Goal: Task Accomplishment & Management: Complete application form

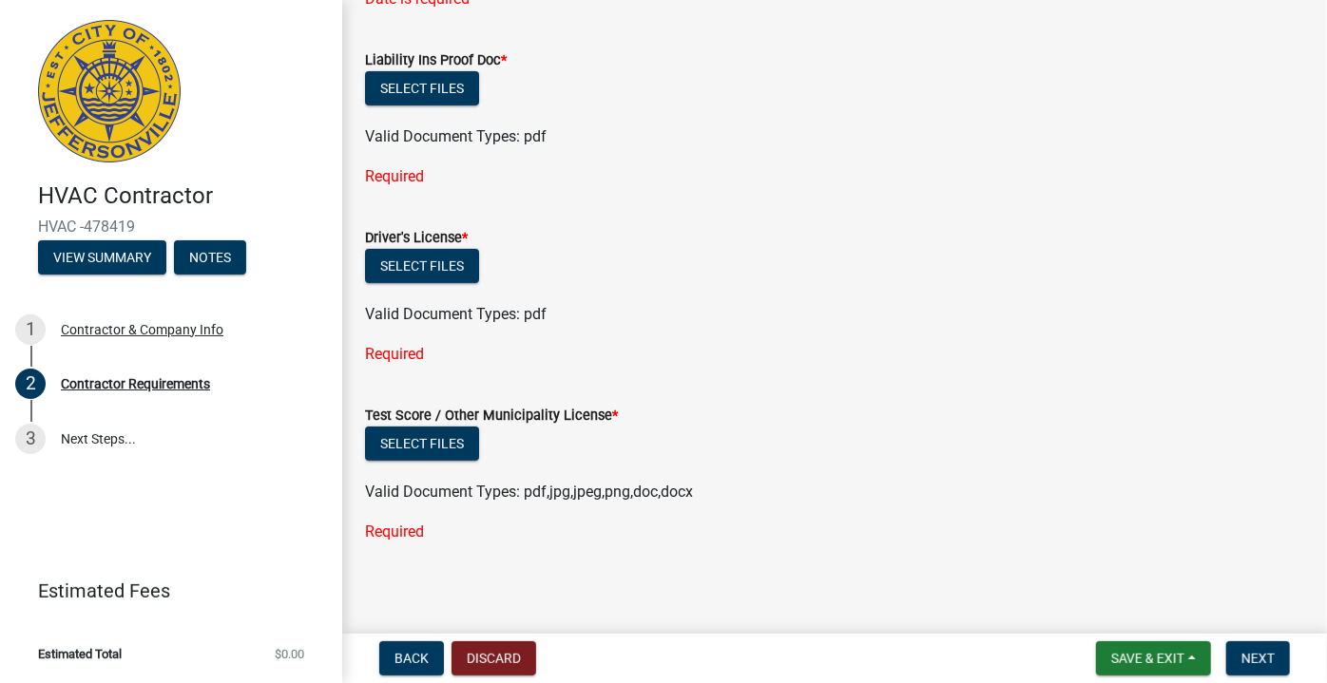
scroll to position [230, 0]
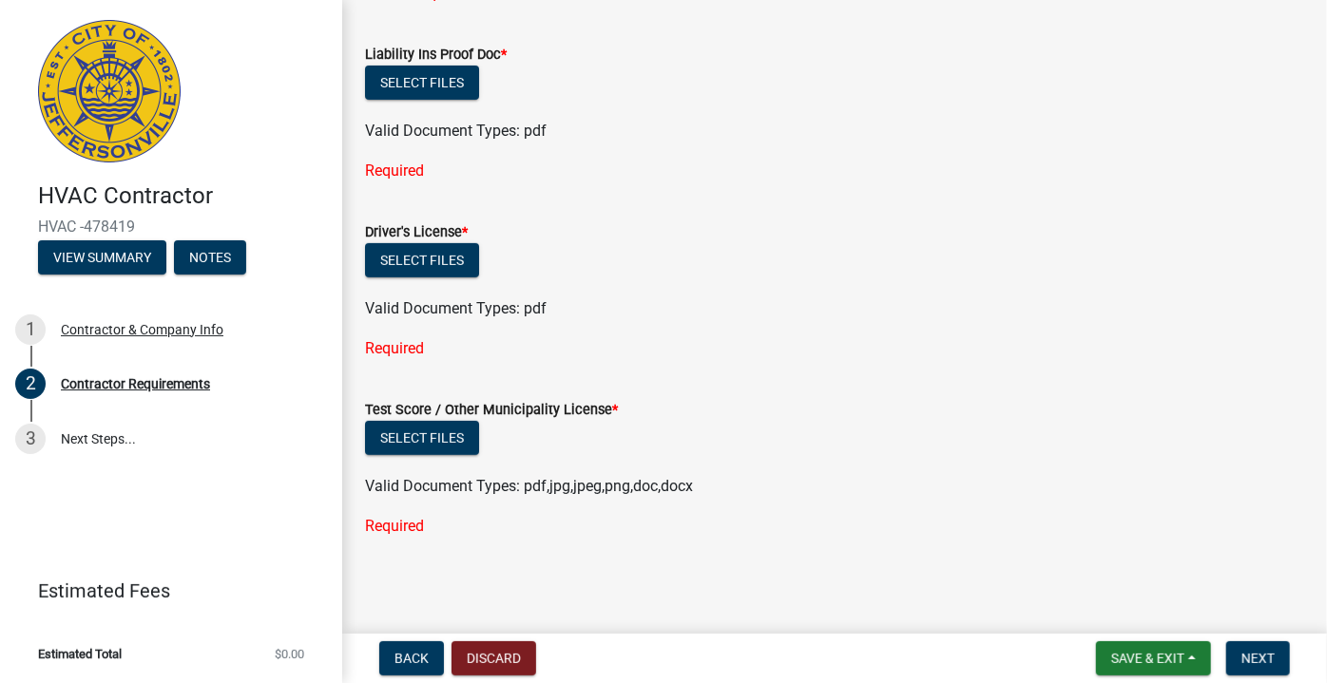
click at [793, 426] on div "Select files" at bounding box center [834, 440] width 939 height 39
click at [1203, 204] on form "Driver's License * Select files Valid Document Types: pdf" at bounding box center [834, 259] width 939 height 123
click at [732, 200] on form "Driver's License * Select files Valid Document Types: pdf" at bounding box center [834, 259] width 939 height 123
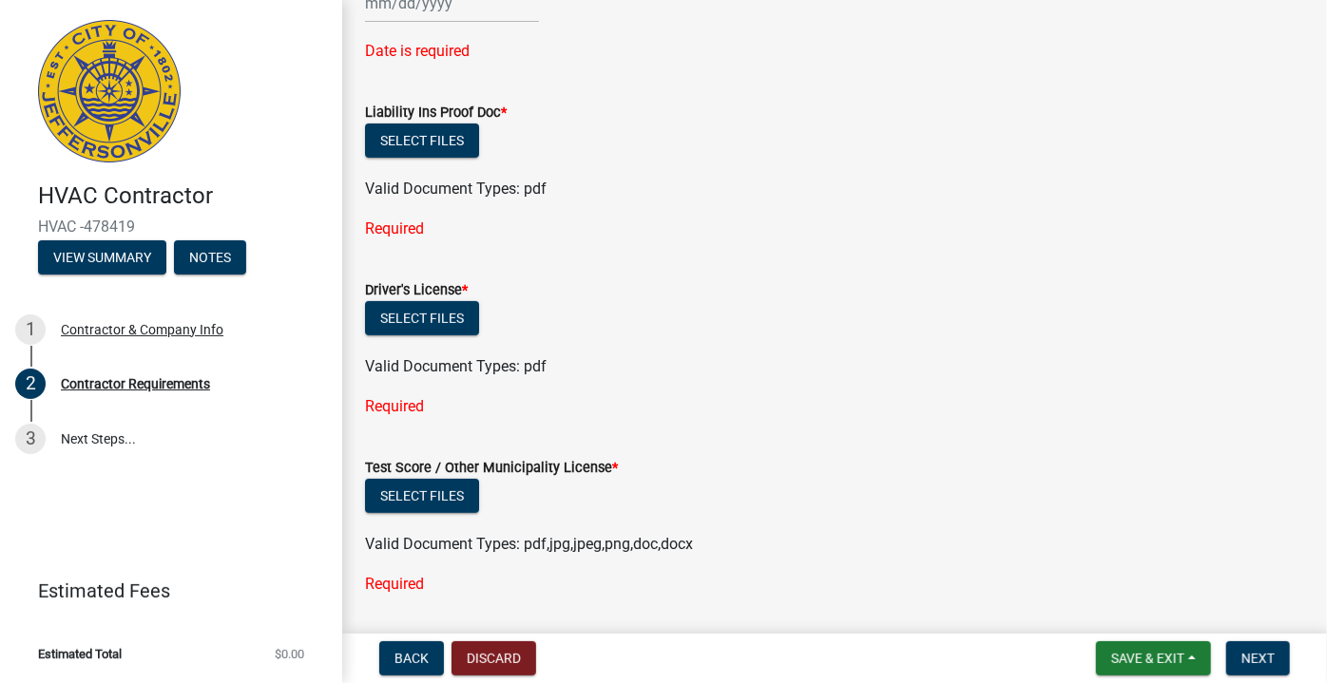
scroll to position [144, 0]
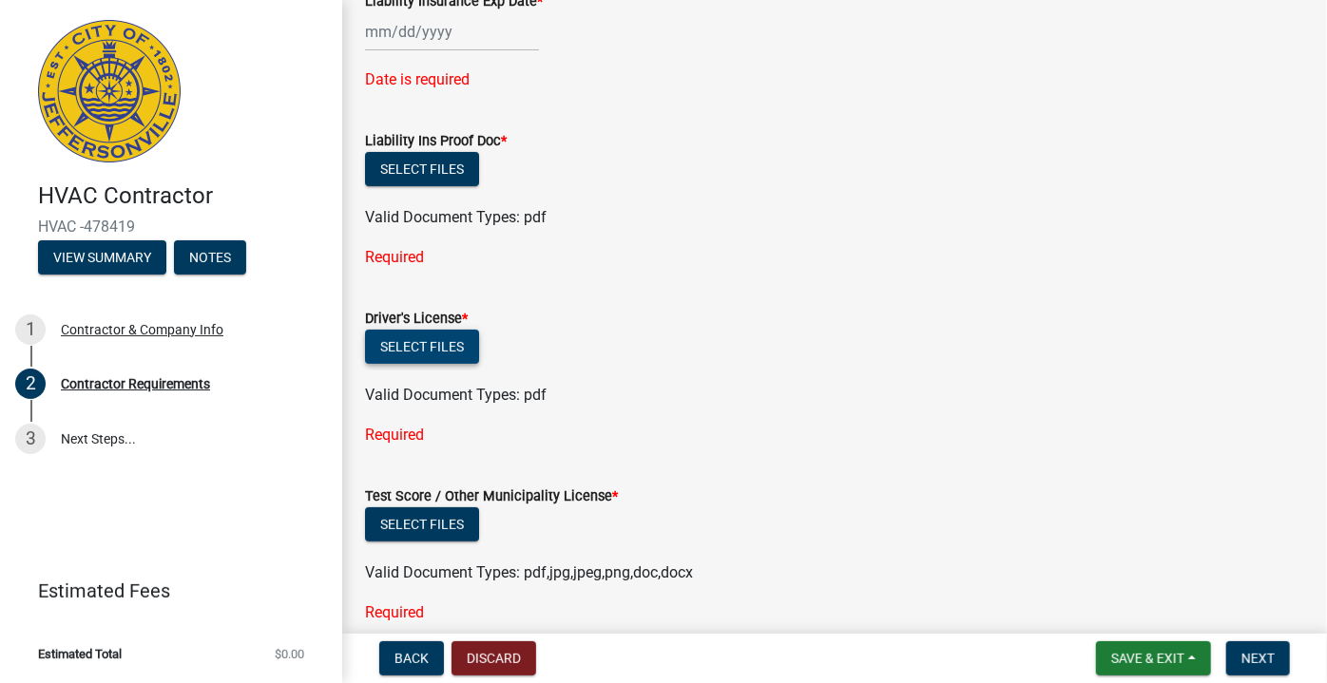
click at [441, 346] on button "Select files" at bounding box center [422, 347] width 114 height 34
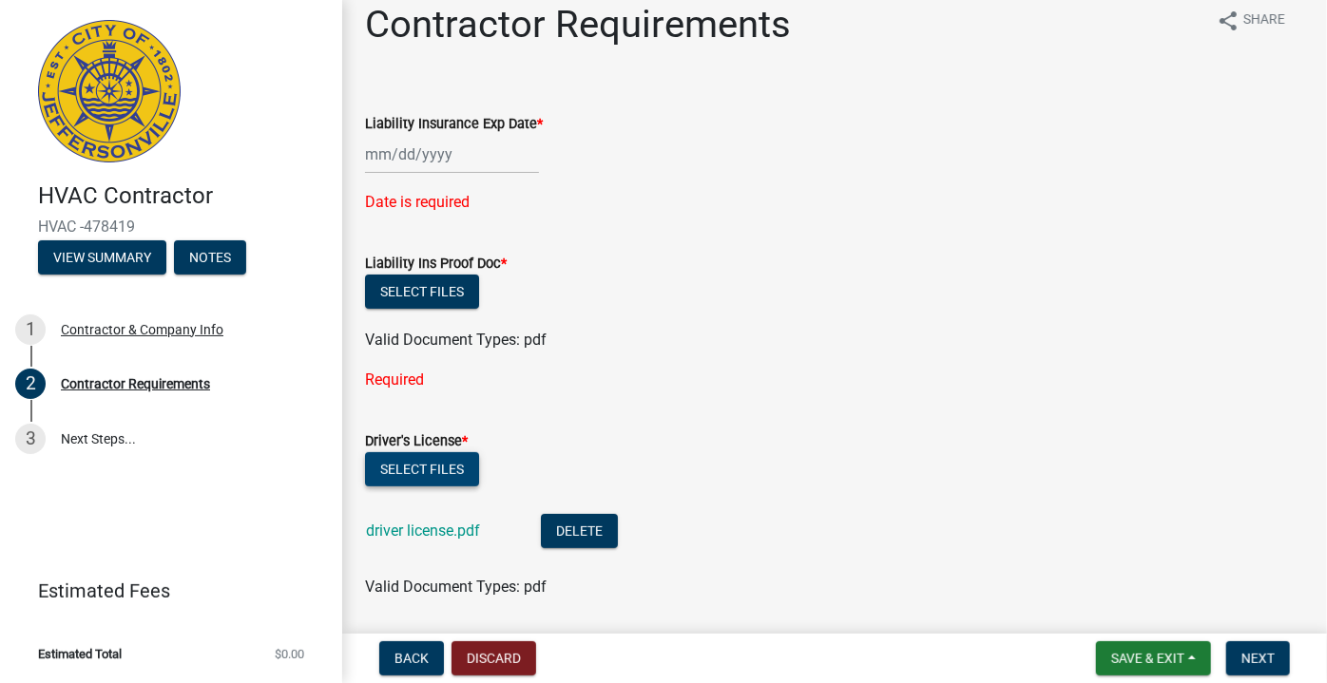
scroll to position [0, 0]
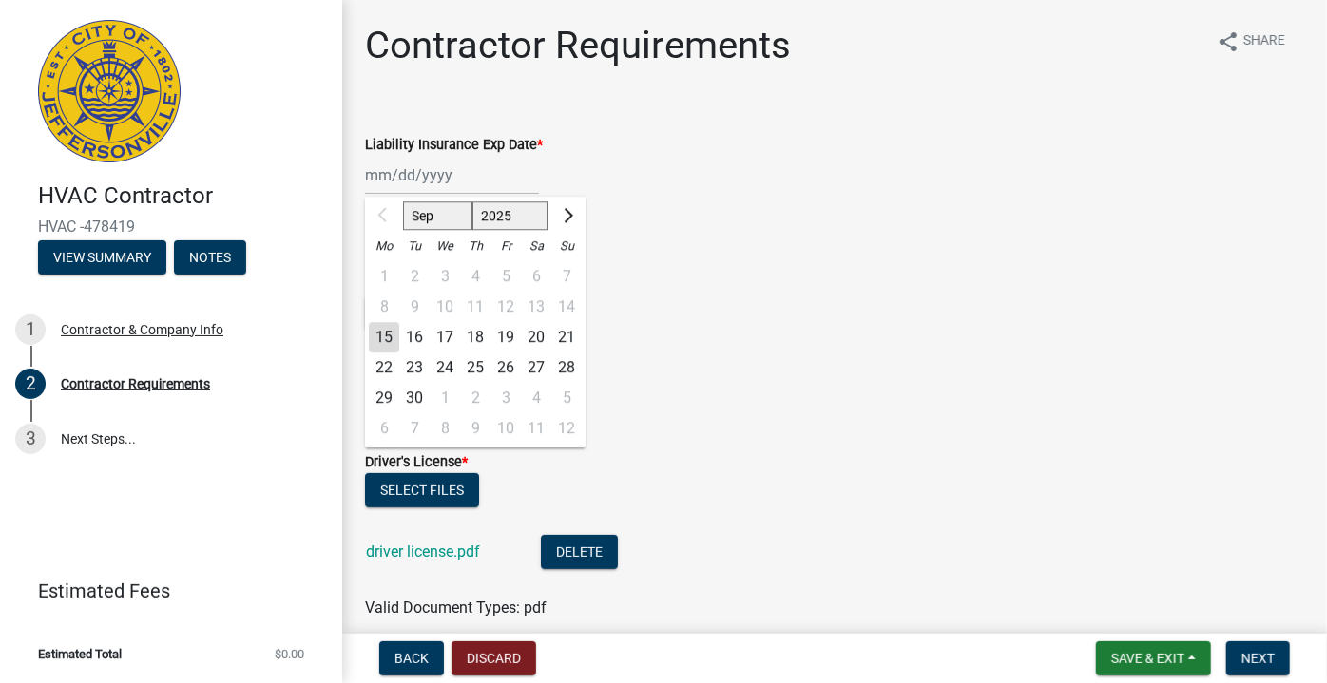
click at [505, 184] on div "Sep Oct Nov [DATE] 2026 2027 2028 2029 2030 2031 2032 2033 2034 2035 2036 2037 …" at bounding box center [452, 175] width 174 height 39
click at [456, 220] on select "Sep Oct Nov Dec" at bounding box center [437, 215] width 69 height 29
select select "10"
click at [403, 201] on select "Sep Oct Nov Dec" at bounding box center [437, 215] width 69 height 29
click at [393, 336] on div "13" at bounding box center [384, 337] width 30 height 30
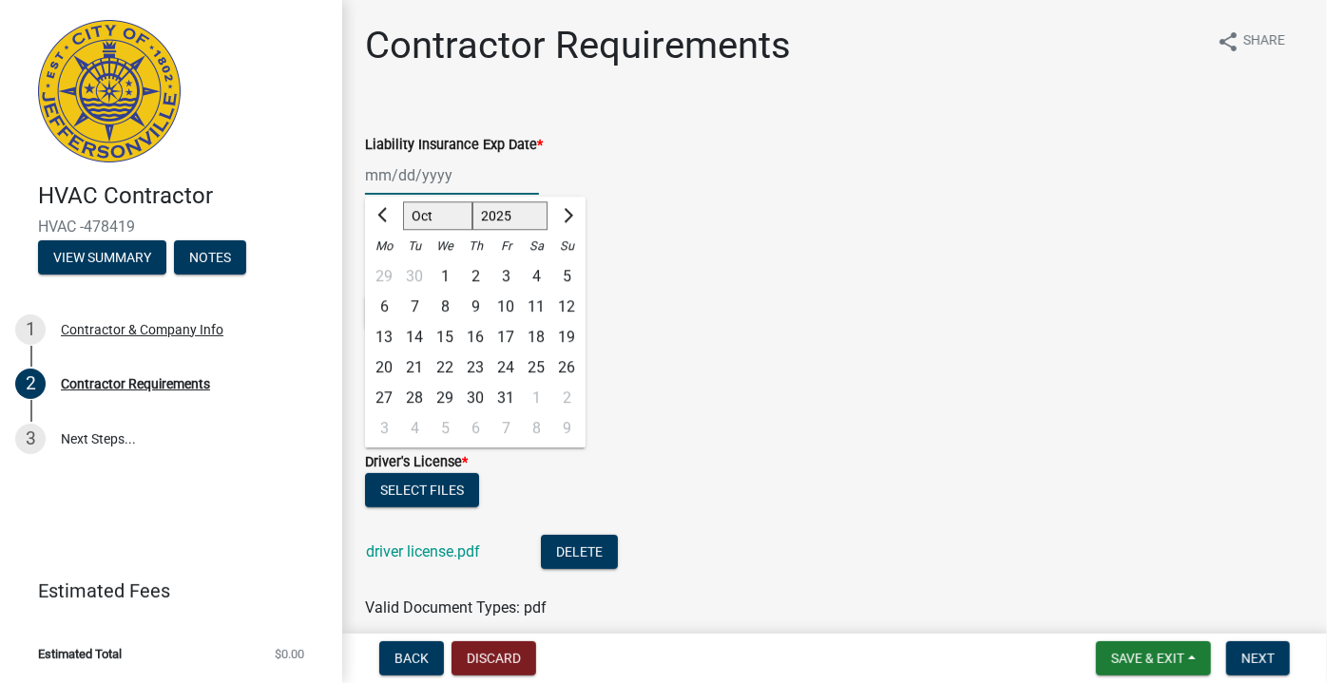
type input "[DATE]"
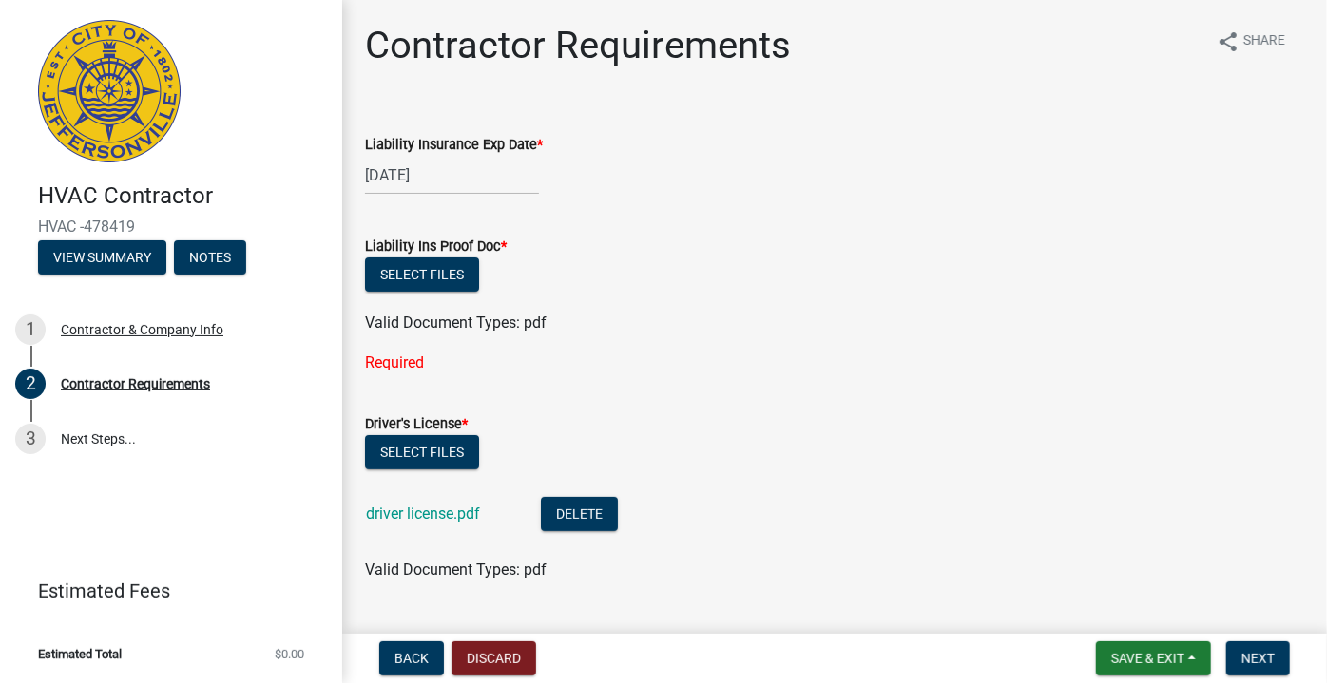
click at [730, 321] on div "Valid Document Types: pdf" at bounding box center [835, 323] width 968 height 23
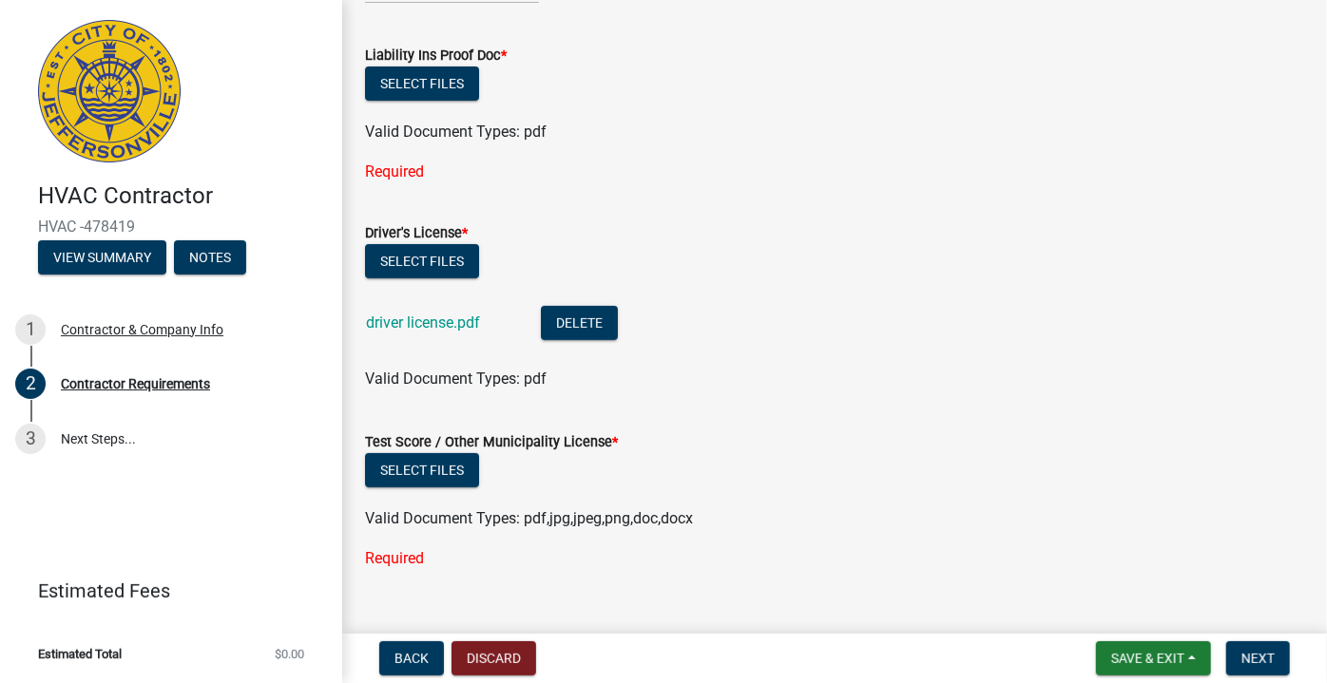
scroll to position [223, 0]
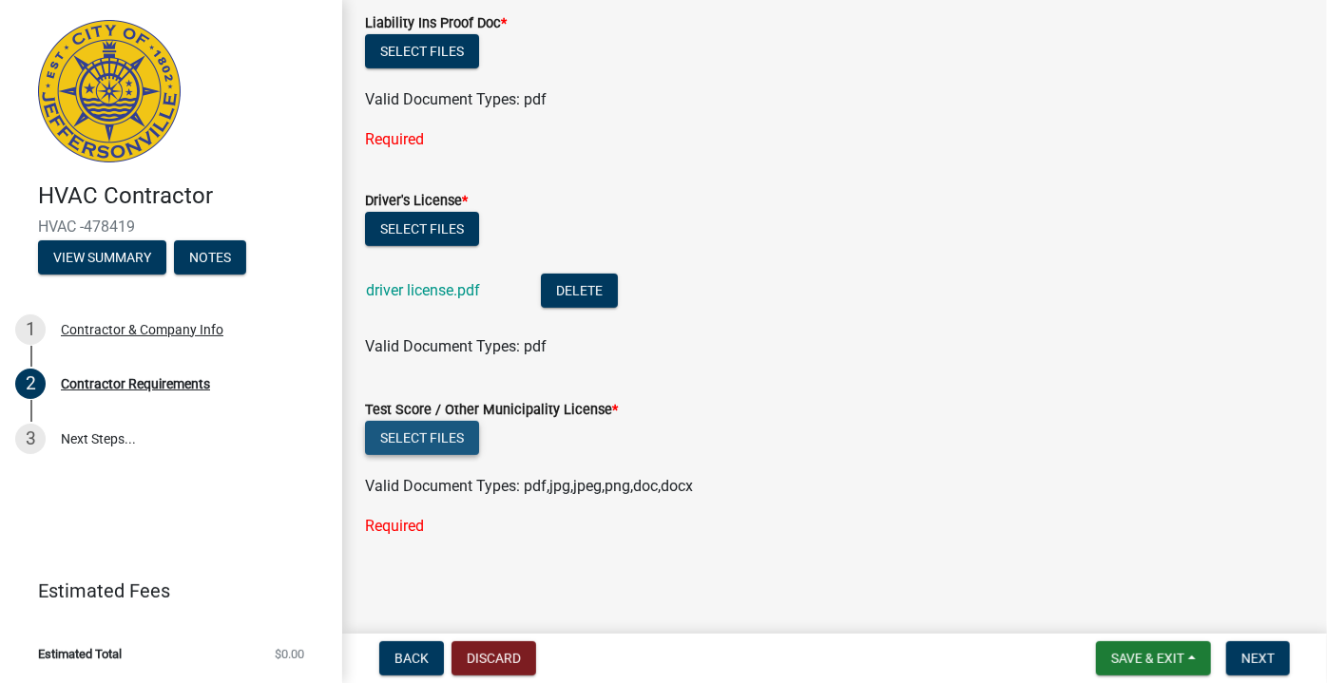
click at [420, 430] on button "Select files" at bounding box center [422, 438] width 114 height 34
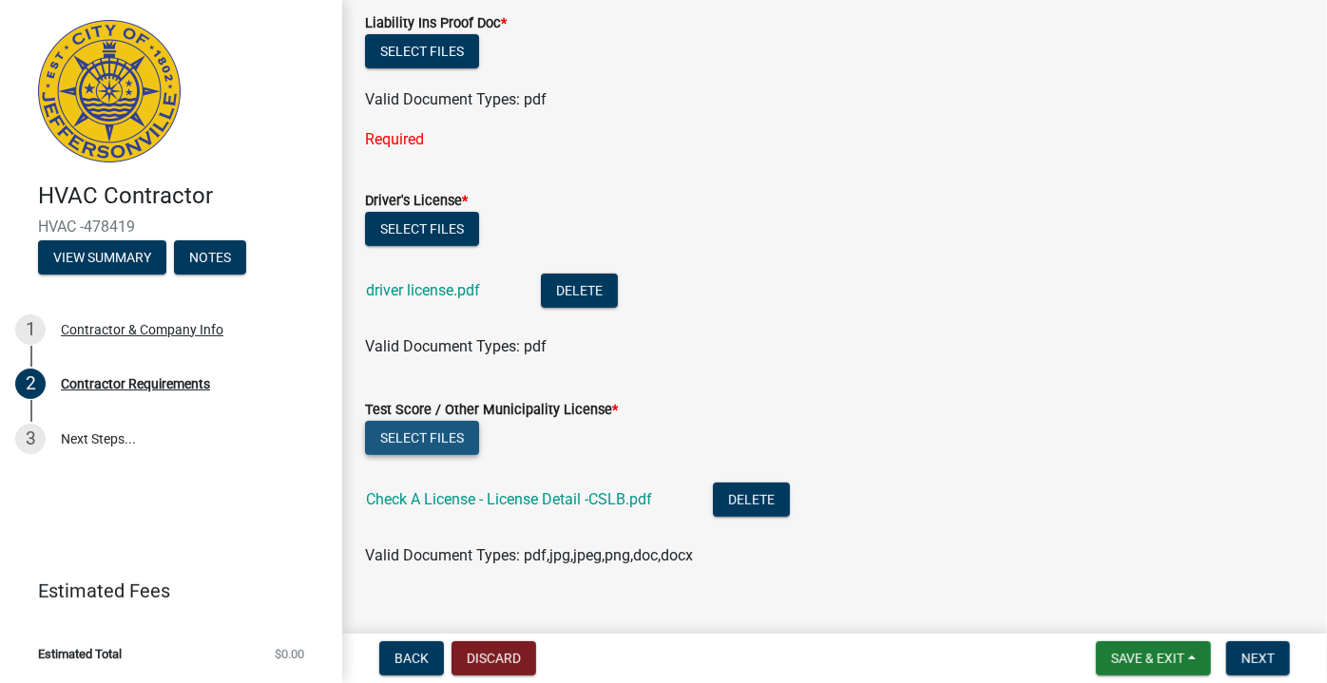
click at [450, 440] on button "Select files" at bounding box center [422, 438] width 114 height 34
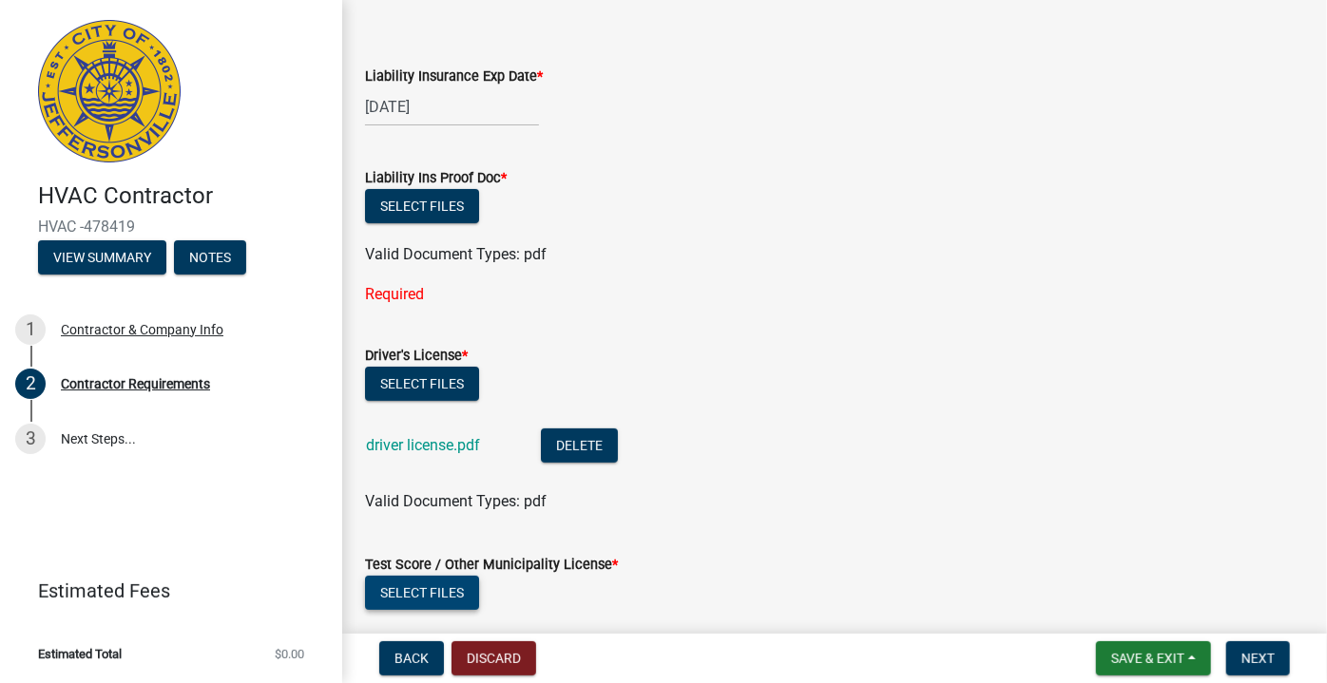
scroll to position [0, 0]
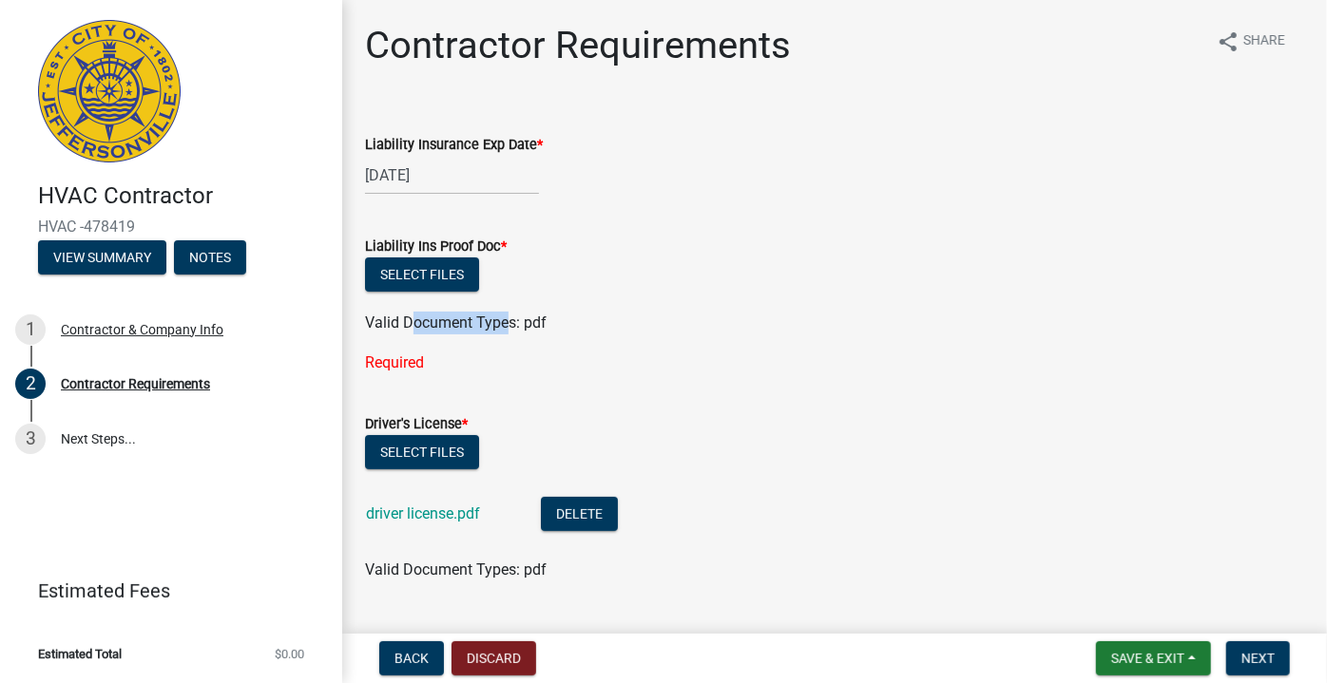
drag, startPoint x: 496, startPoint y: 326, endPoint x: 390, endPoint y: 329, distance: 106.5
click at [402, 328] on span "Valid Document Types: pdf" at bounding box center [456, 323] width 182 height 18
click at [389, 329] on span "Valid Document Types: pdf" at bounding box center [456, 323] width 182 height 18
drag, startPoint x: 474, startPoint y: 323, endPoint x: 524, endPoint y: 323, distance: 49.4
click at [522, 323] on span "Valid Document Types: pdf" at bounding box center [456, 323] width 182 height 18
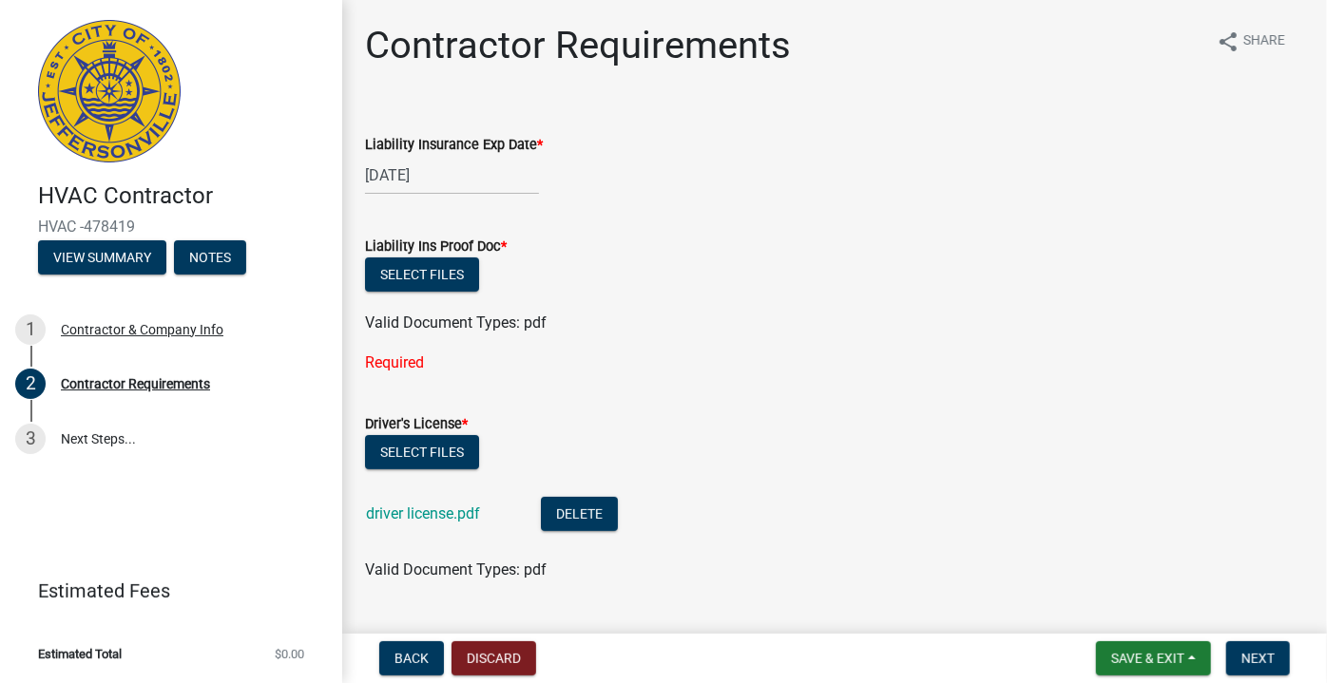
click at [705, 375] on wm-data-entity-input "Liability Ins Proof Doc * Select files Valid Document Types: pdf Required" at bounding box center [834, 301] width 939 height 178
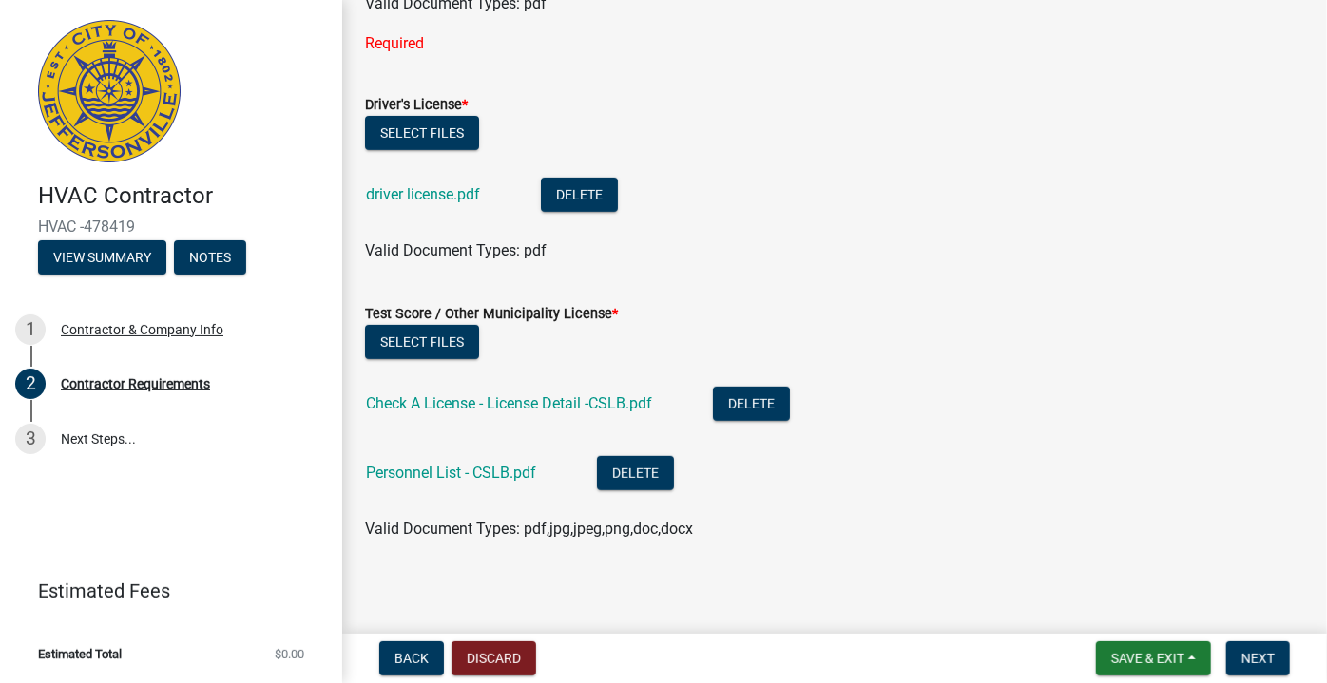
scroll to position [324, 0]
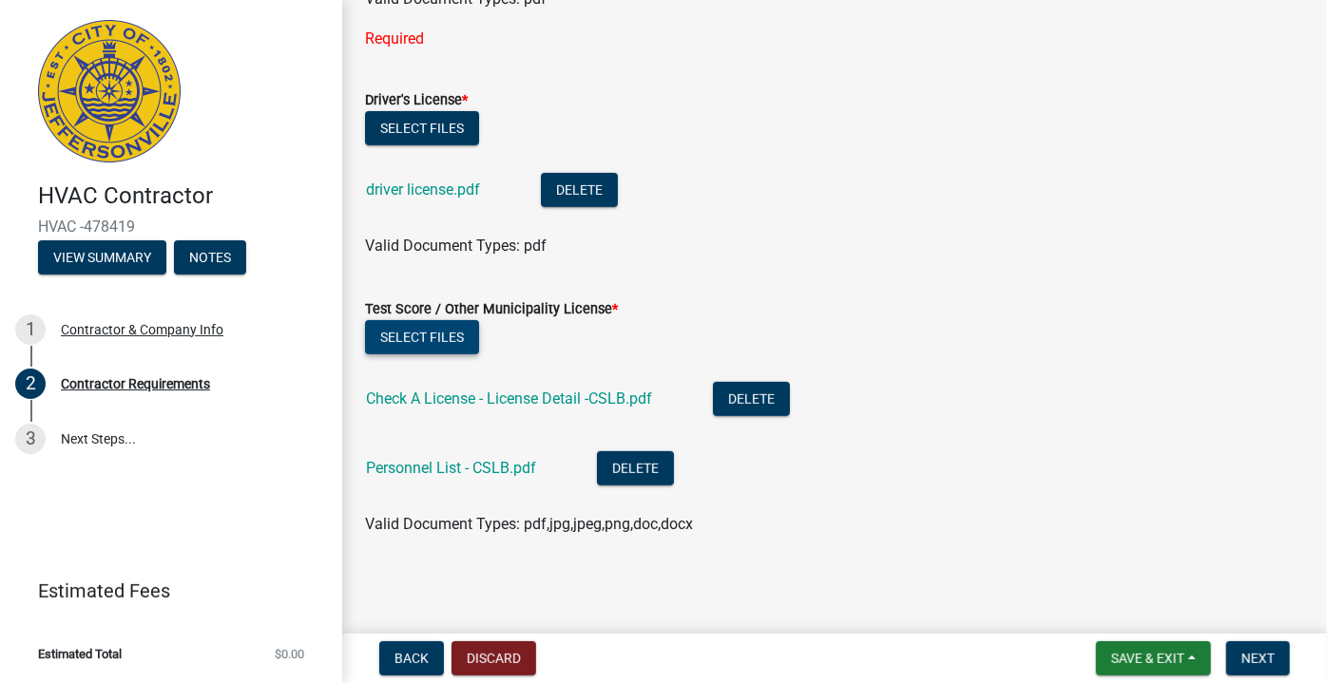
click at [460, 340] on button "Select files" at bounding box center [422, 337] width 114 height 34
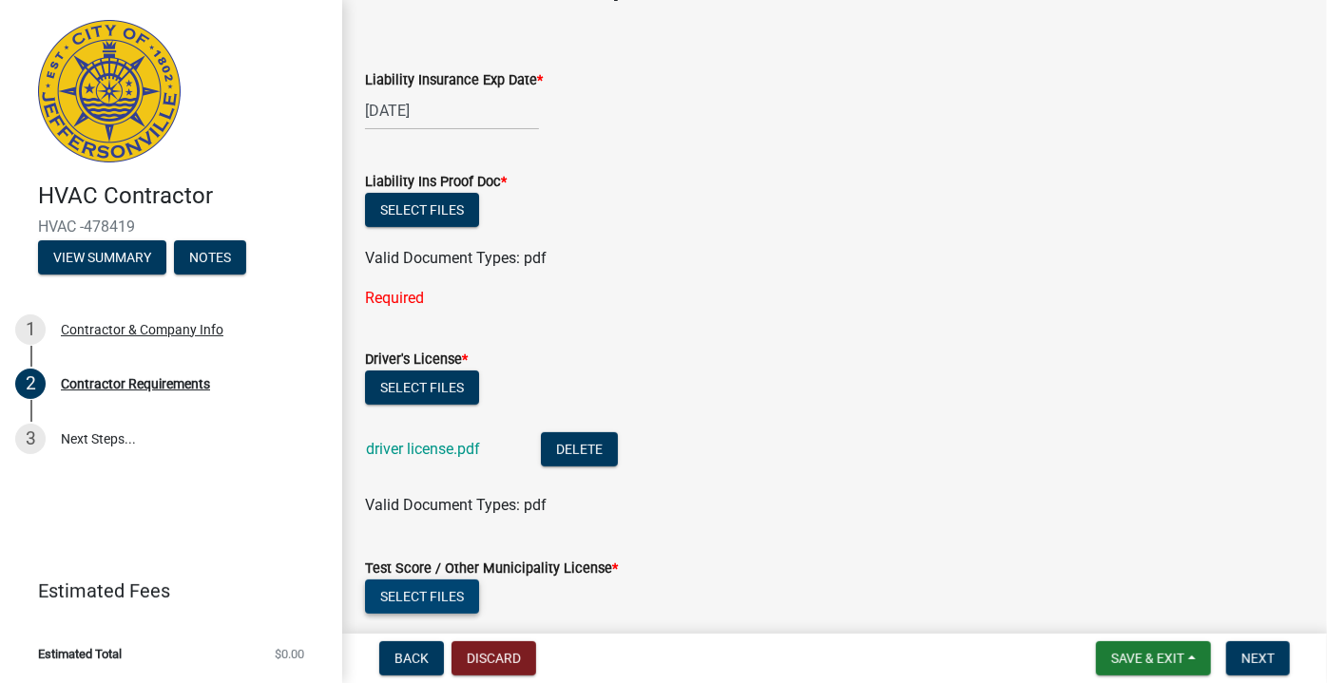
scroll to position [0, 0]
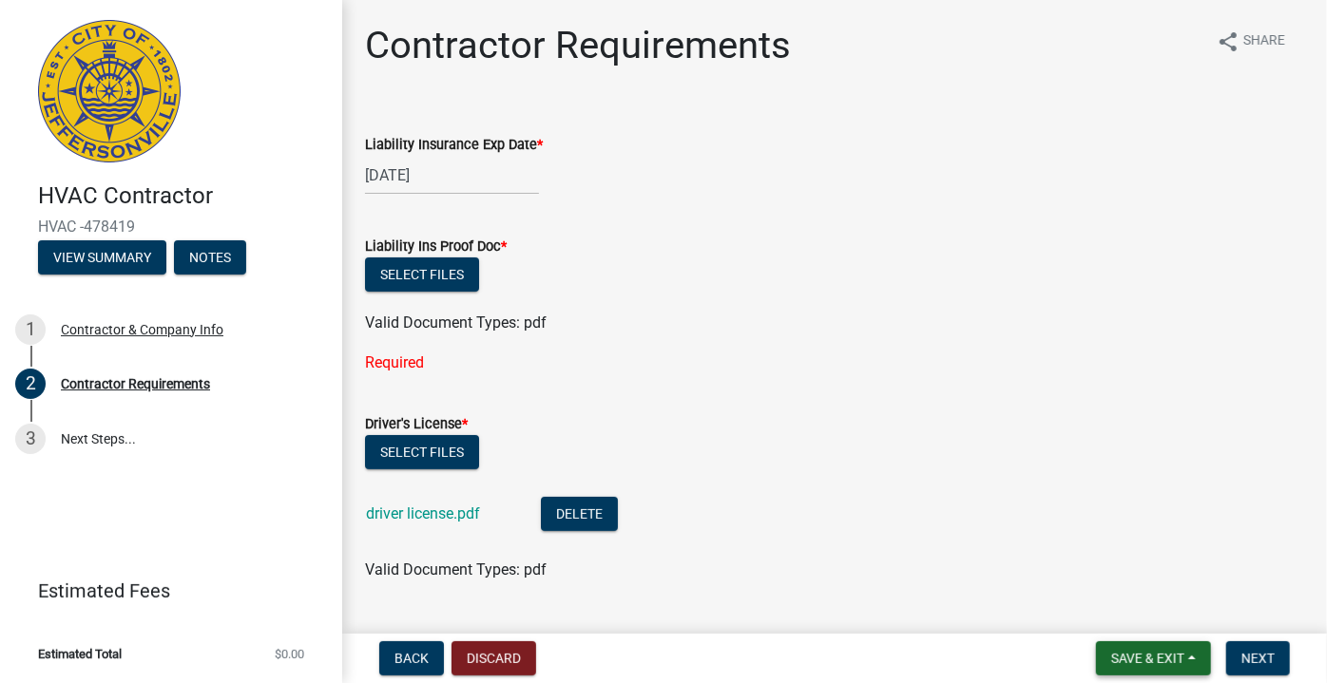
click at [1196, 654] on button "Save & Exit" at bounding box center [1153, 659] width 115 height 34
click at [1130, 563] on button "Save" at bounding box center [1135, 564] width 152 height 46
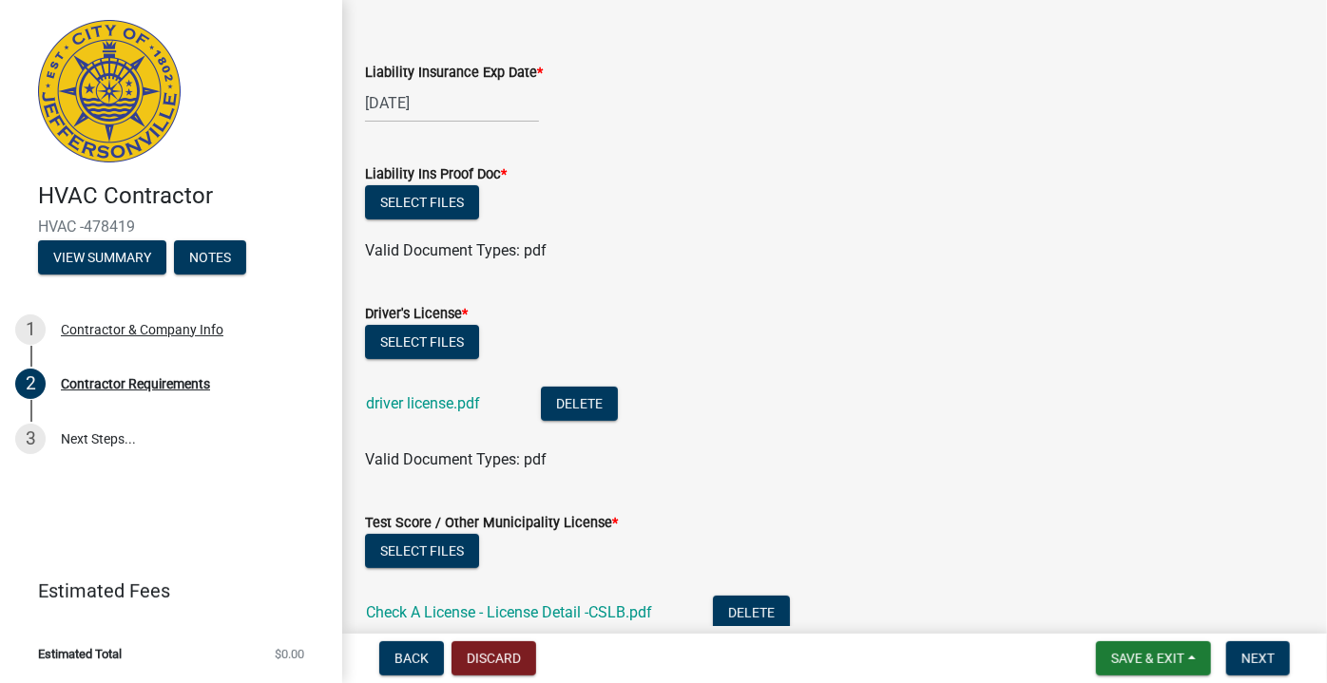
scroll to position [259, 0]
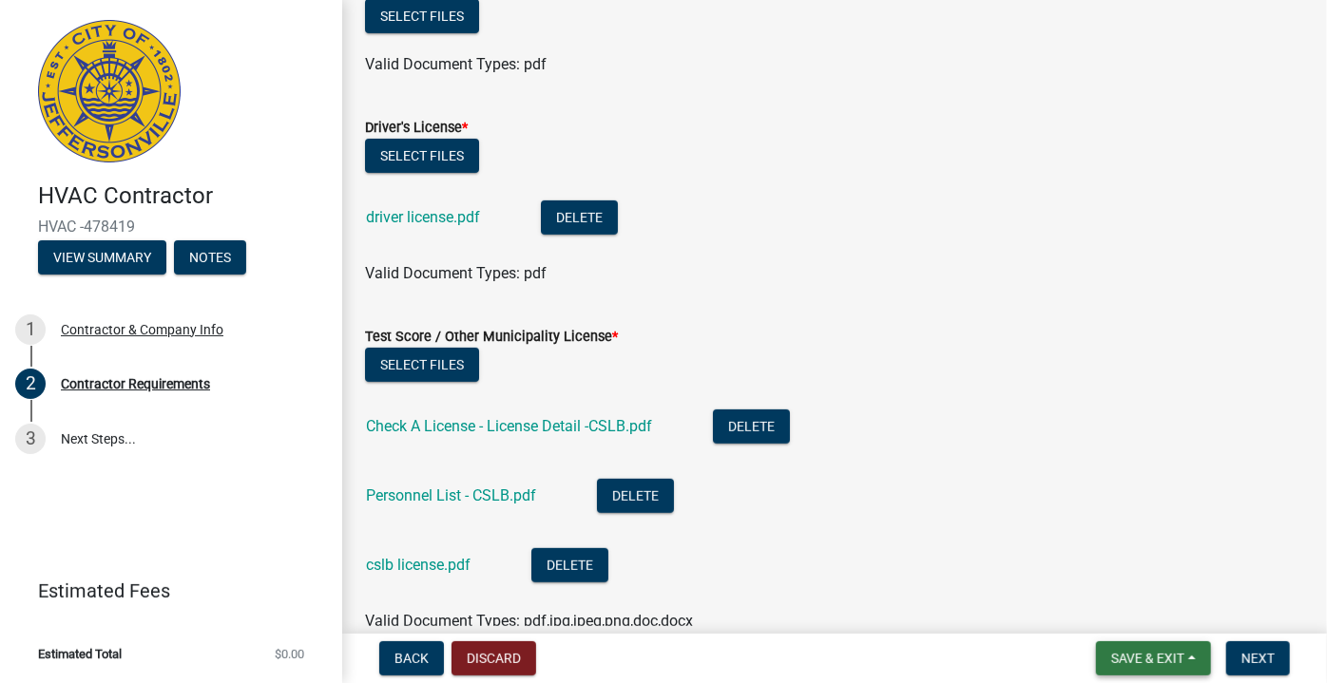
click at [1198, 658] on button "Save & Exit" at bounding box center [1153, 659] width 115 height 34
click at [1097, 562] on button "Save" at bounding box center [1135, 564] width 152 height 46
